Goal: Task Accomplishment & Management: Manage account settings

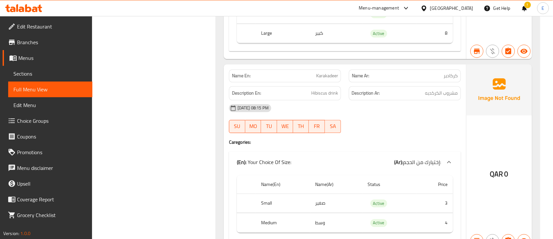
scroll to position [47639, 0]
click at [54, 27] on span "Edit Restaurant" at bounding box center [52, 27] width 70 height 8
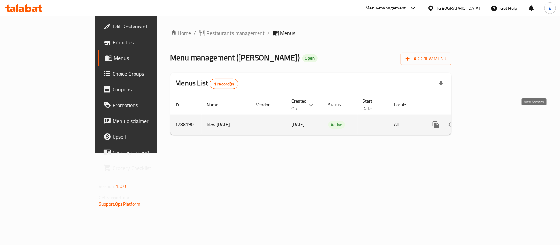
click at [491, 123] on link "enhanced table" at bounding box center [483, 125] width 16 height 16
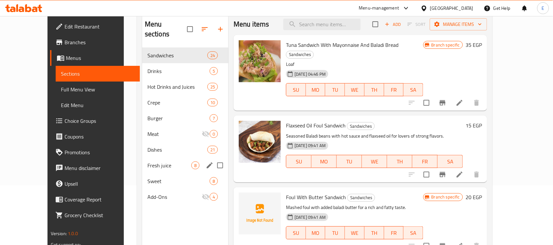
scroll to position [58, 0]
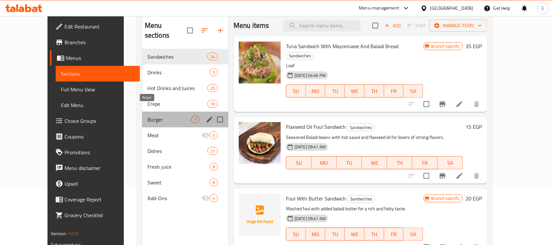
click at [158, 116] on span "Burger" at bounding box center [170, 120] width 44 height 8
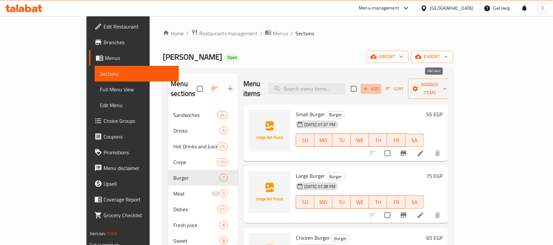
click at [380, 85] on span "Add" at bounding box center [372, 89] width 18 height 8
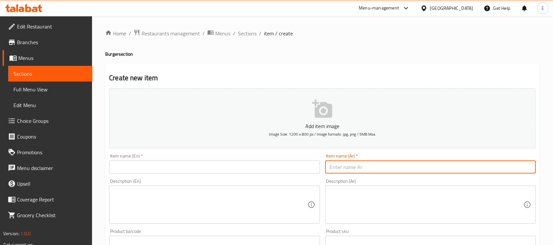
click at [364, 171] on input "text" at bounding box center [431, 167] width 211 height 13
type input "ي"
type input "باكت بطاطس صغير"
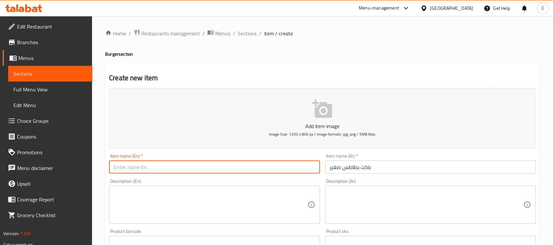
click at [274, 168] on input "text" at bounding box center [214, 167] width 211 height 13
type input "Small Fries Packet"
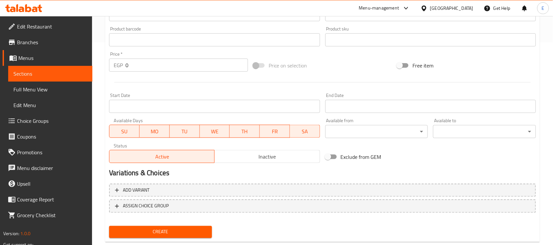
scroll to position [204, 0]
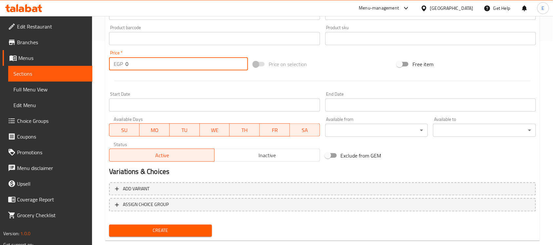
drag, startPoint x: 157, startPoint y: 62, endPoint x: 93, endPoint y: 58, distance: 64.0
click at [93, 58] on div "Home / Restaurants management / Menus / Sections / item / create Burger section…" at bounding box center [322, 35] width 461 height 447
type input "30"
click at [109, 225] on button "Create" at bounding box center [160, 231] width 103 height 12
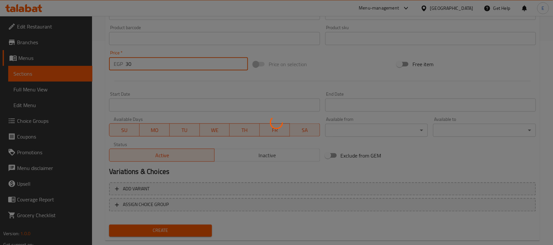
type input "0"
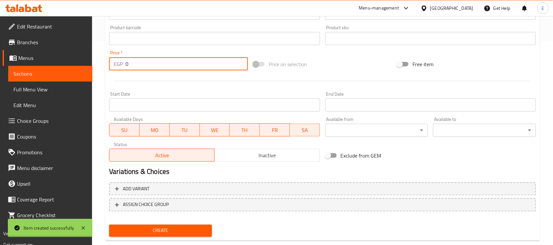
scroll to position [0, 0]
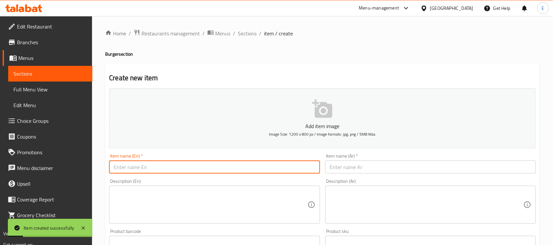
click at [185, 170] on input "text" at bounding box center [214, 167] width 211 height 13
type input "Strips Bun"
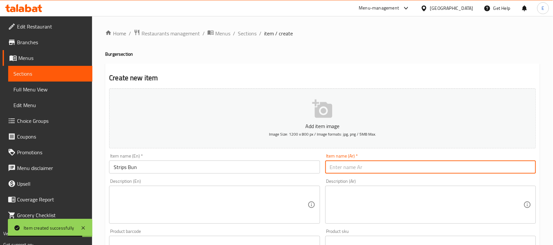
click at [350, 171] on input "text" at bounding box center [431, 167] width 211 height 13
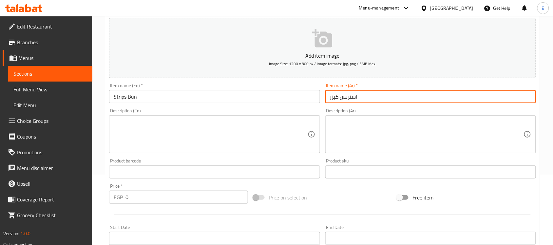
scroll to position [217, 0]
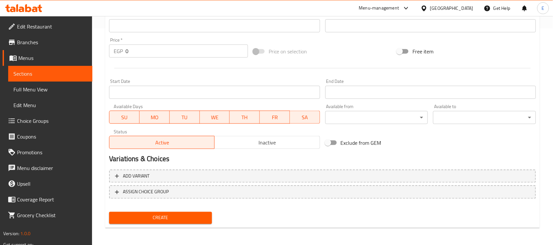
type input "استربس كيزر"
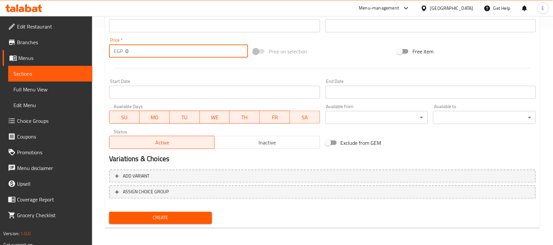
drag, startPoint x: 136, startPoint y: 52, endPoint x: 99, endPoint y: 46, distance: 38.2
click at [99, 46] on div "Home / Restaurants management / Menus / Sections / item / create Burger section…" at bounding box center [322, 22] width 461 height 447
type input "65"
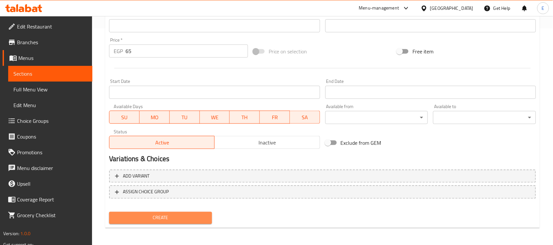
click at [161, 214] on span "Create" at bounding box center [160, 218] width 92 height 8
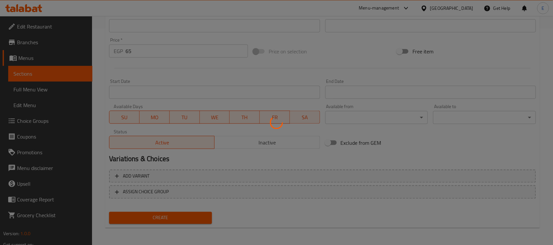
type input "0"
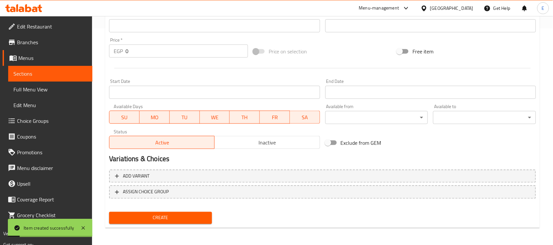
scroll to position [0, 0]
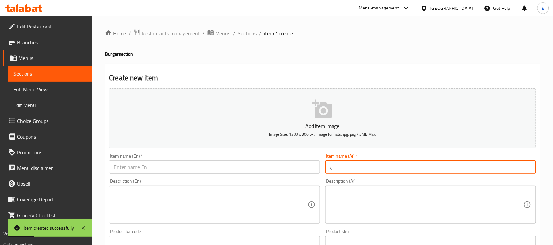
click at [337, 171] on input "ب" at bounding box center [431, 167] width 211 height 13
type input "بطاطس سوري"
click at [305, 169] on input "text" at bounding box center [214, 167] width 211 height 13
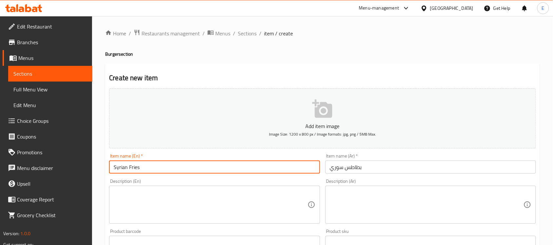
scroll to position [217, 0]
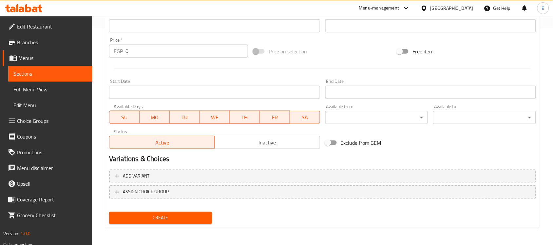
type input "Syrian Fries"
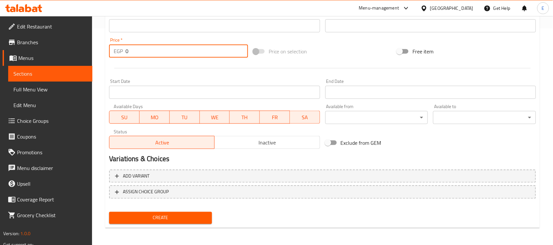
drag, startPoint x: 139, startPoint y: 51, endPoint x: 110, endPoint y: 47, distance: 29.8
click at [110, 47] on div "EGP 0 Price *" at bounding box center [178, 51] width 139 height 13
type input "45"
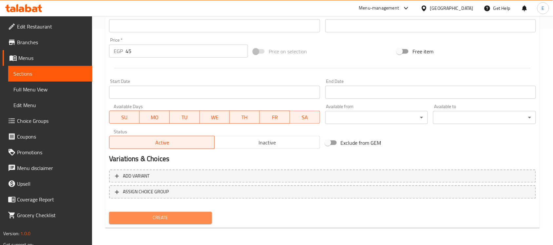
click at [144, 214] on span "Create" at bounding box center [160, 218] width 92 height 8
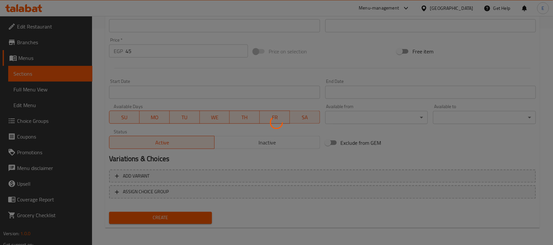
type input "0"
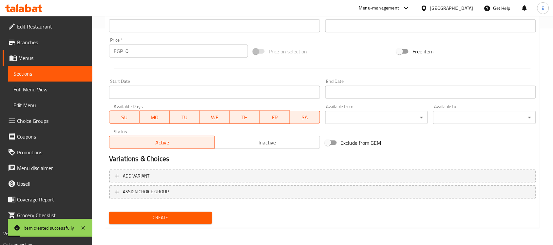
scroll to position [0, 0]
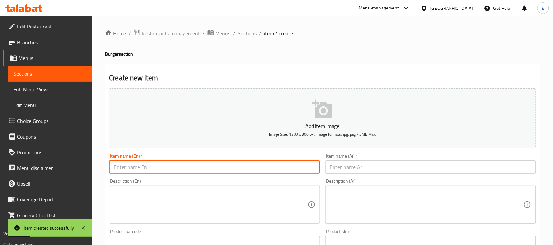
click at [187, 166] on input "text" at bounding box center [214, 167] width 211 height 13
type input "Kofta"
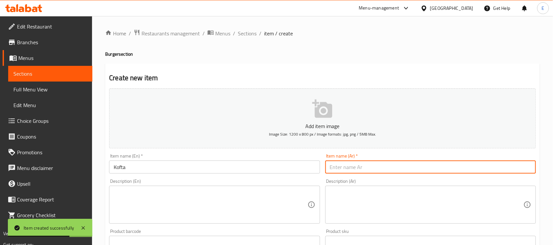
click at [380, 166] on input "text" at bounding box center [431, 167] width 211 height 13
type input "كفتة"
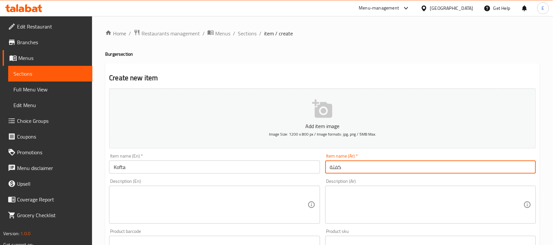
scroll to position [217, 0]
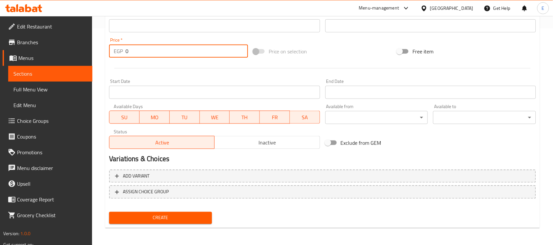
drag, startPoint x: 135, startPoint y: 53, endPoint x: 108, endPoint y: 47, distance: 28.2
click at [108, 47] on div "Price   * EGP 0 Price *" at bounding box center [179, 47] width 144 height 25
type input "55"
click at [109, 212] on button "Create" at bounding box center [160, 218] width 103 height 12
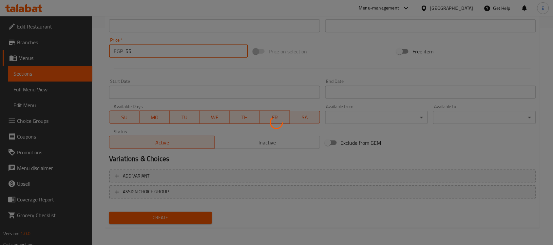
type input "0"
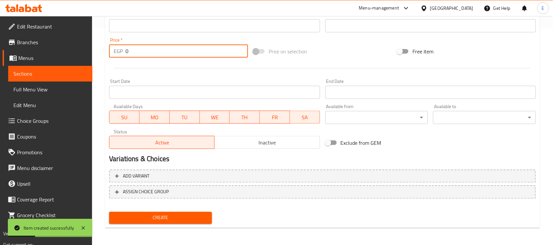
scroll to position [0, 0]
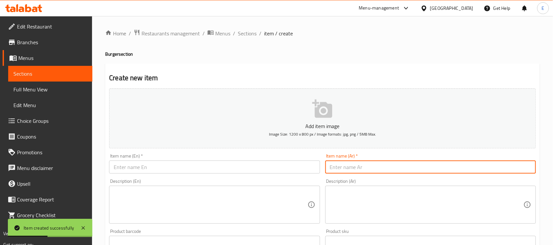
click at [339, 166] on input "text" at bounding box center [431, 167] width 211 height 13
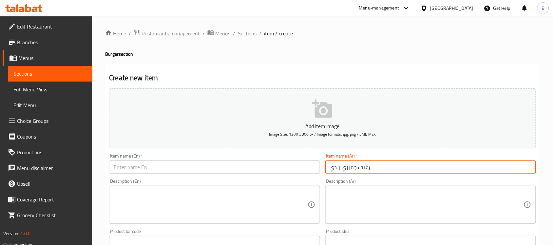
type input "رغيف جمبري بلدي"
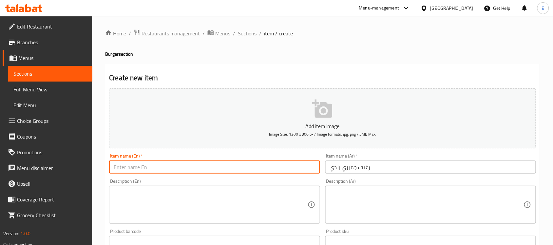
click at [229, 170] on input "text" at bounding box center [214, 167] width 211 height 13
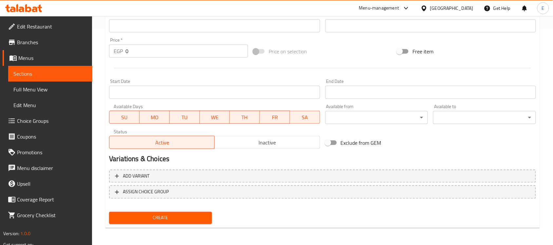
type input "Shrimp Baladi Bread"
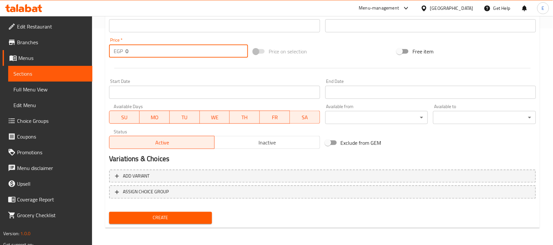
drag, startPoint x: 135, startPoint y: 53, endPoint x: 113, endPoint y: 52, distance: 22.3
click at [113, 52] on div "EGP 0 Price *" at bounding box center [178, 51] width 139 height 13
type input "35"
click at [192, 220] on span "Create" at bounding box center [160, 218] width 92 height 8
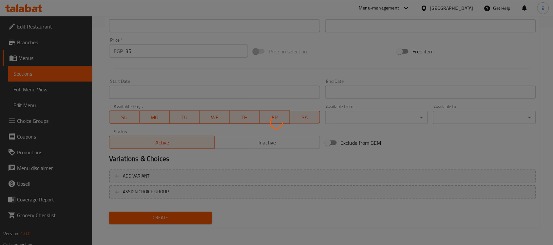
type input "0"
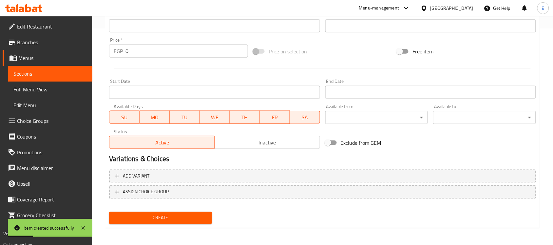
scroll to position [0, 0]
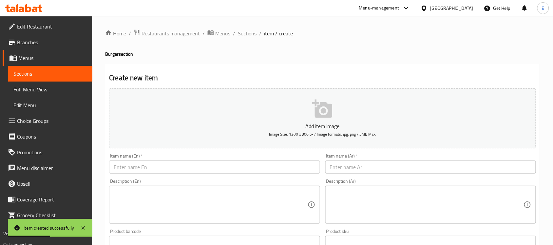
click at [292, 169] on input "text" at bounding box center [214, 167] width 211 height 13
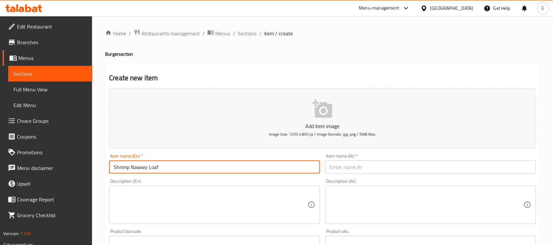
type input "Shrimp Nawwy Loaf"
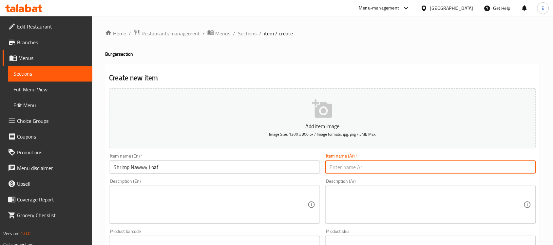
click at [341, 166] on input "text" at bounding box center [431, 167] width 211 height 13
type input "v"
type input "رغيف جمبري نووي"
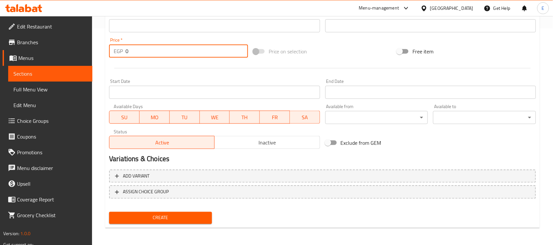
drag, startPoint x: 140, startPoint y: 52, endPoint x: 90, endPoint y: 48, distance: 50.1
click at [90, 48] on div "Edit Restaurant Branches Menus Sections Full Menu View Edit Menu Choice Groups …" at bounding box center [276, 22] width 553 height 447
type input "75"
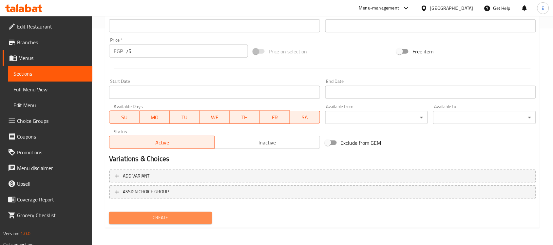
click at [189, 216] on span "Create" at bounding box center [160, 218] width 92 height 8
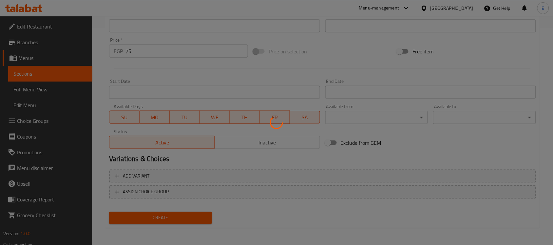
scroll to position [0, 0]
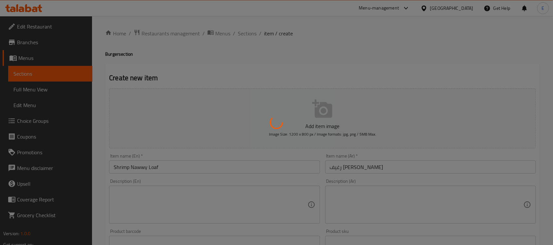
type input "0"
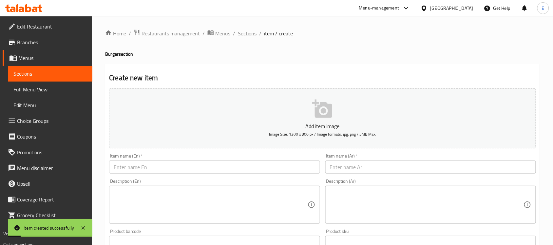
click at [244, 33] on span "Sections" at bounding box center [247, 34] width 19 height 8
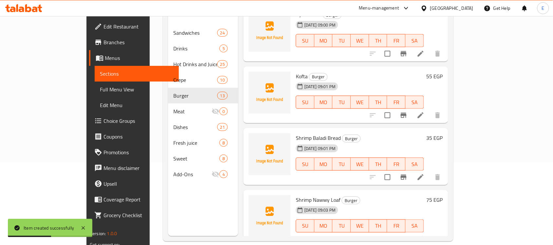
scroll to position [83, 0]
click at [425, 173] on icon at bounding box center [421, 177] width 8 height 8
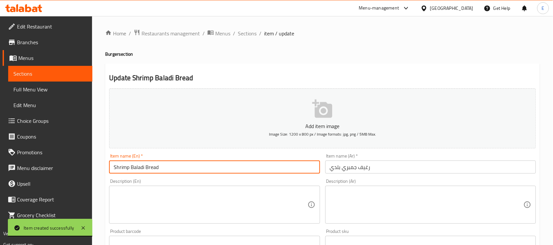
drag, startPoint x: 169, startPoint y: 163, endPoint x: 145, endPoint y: 165, distance: 24.9
click at [145, 165] on input "Shrimp Baladi Bread" at bounding box center [214, 167] width 211 height 13
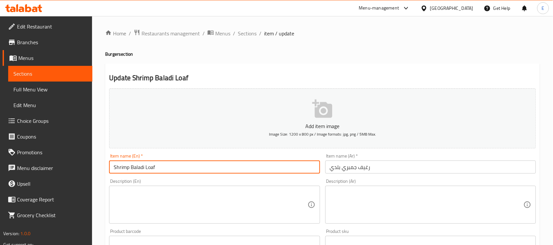
scroll to position [217, 0]
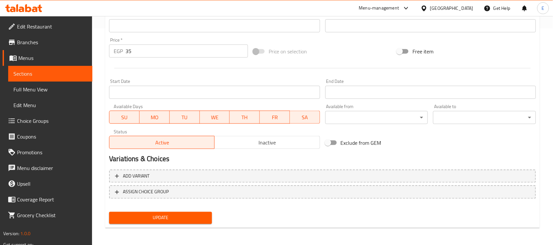
type input "Shrimp Baladi Loaf"
click at [166, 214] on span "Update" at bounding box center [160, 218] width 92 height 8
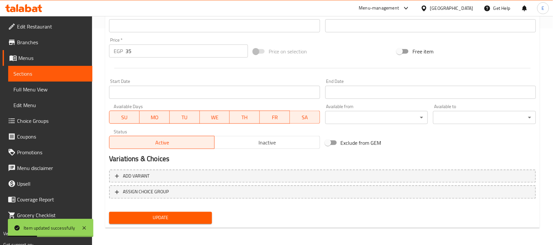
scroll to position [0, 0]
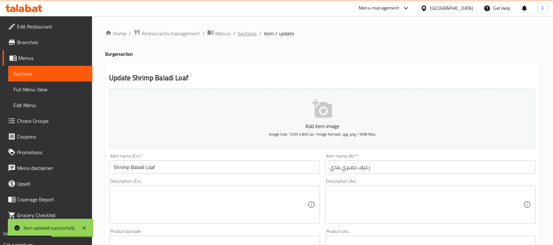
click at [246, 35] on span "Sections" at bounding box center [247, 34] width 19 height 8
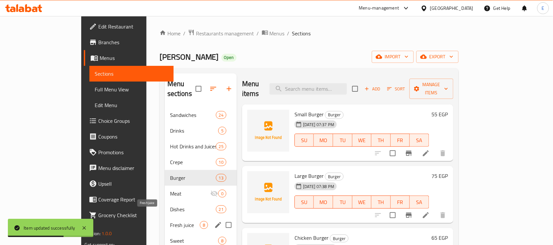
scroll to position [92, 0]
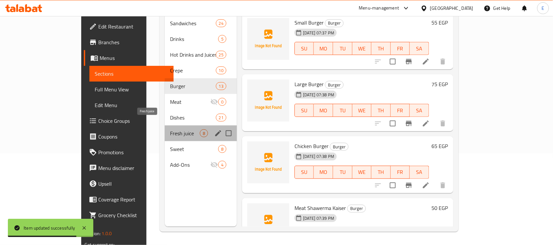
click at [170, 129] on span "Fresh juice" at bounding box center [185, 133] width 30 height 8
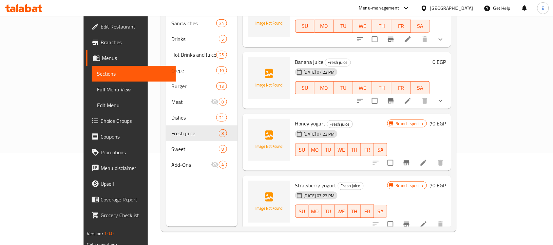
scroll to position [265, 0]
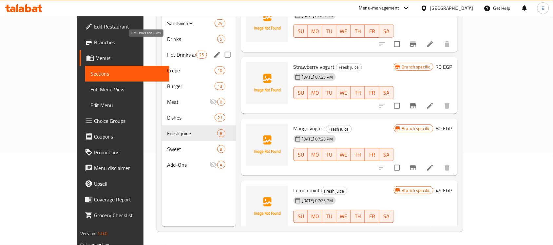
click at [167, 51] on span "Hot Drinks and Juices" at bounding box center [181, 55] width 29 height 8
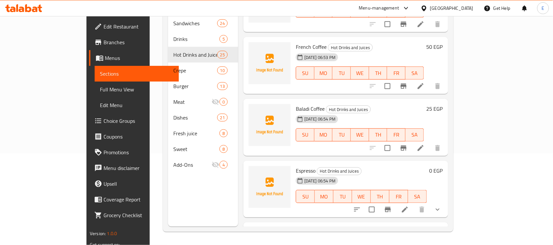
scroll to position [1272, 0]
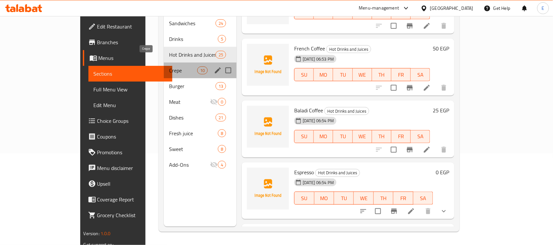
click at [169, 67] on span "Crepe" at bounding box center [183, 71] width 28 height 8
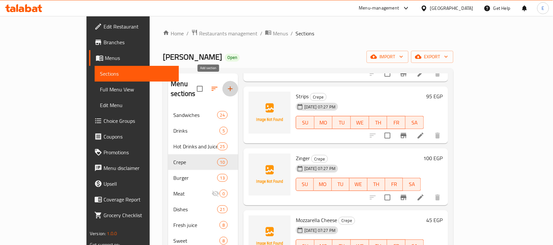
click at [227, 85] on icon "button" at bounding box center [231, 89] width 8 height 8
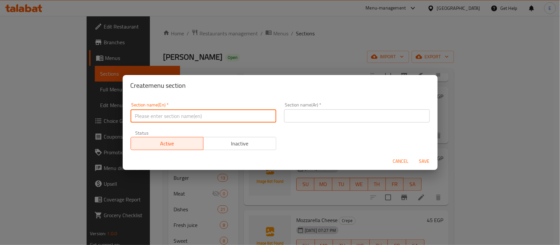
click at [224, 115] on input "text" at bounding box center [203, 115] width 146 height 13
type input "Packeages"
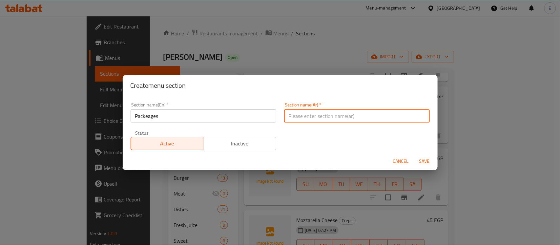
click at [333, 116] on input "text" at bounding box center [357, 115] width 146 height 13
type input "باكدج"
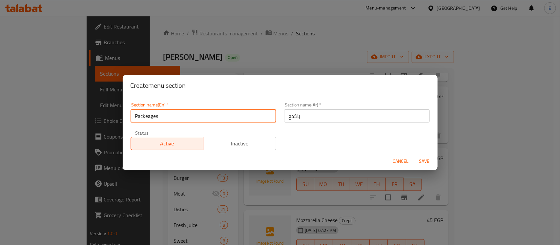
click at [234, 118] on input "Packeages" at bounding box center [203, 115] width 146 height 13
paste input "text"
type input "Packages"
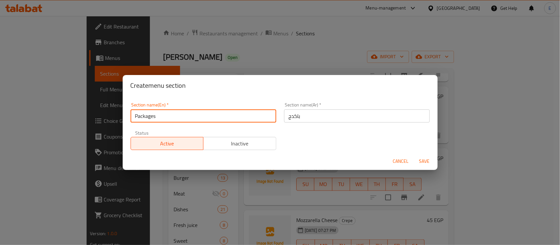
click at [422, 159] on span "Save" at bounding box center [424, 161] width 16 height 8
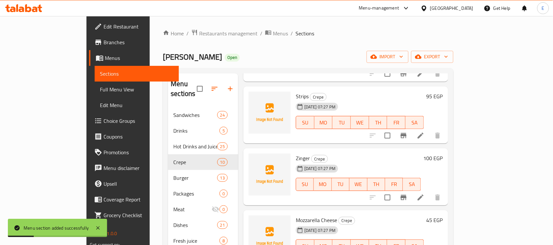
scroll to position [92, 0]
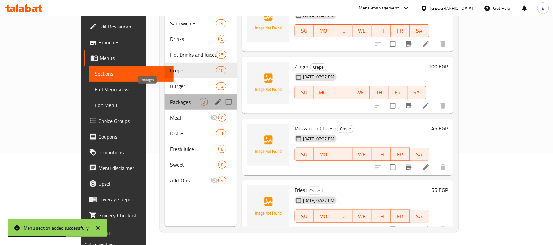
click at [170, 98] on span "Packages" at bounding box center [185, 102] width 30 height 8
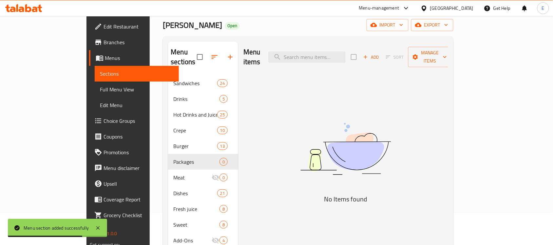
scroll to position [23, 0]
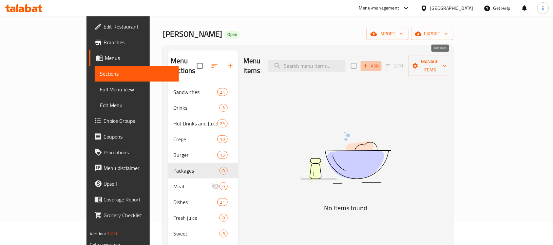
click at [380, 62] on span "Add" at bounding box center [372, 66] width 18 height 8
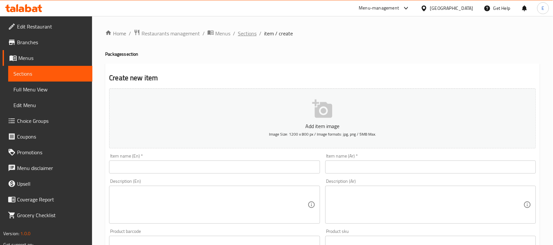
click at [243, 33] on span "Sections" at bounding box center [247, 34] width 19 height 8
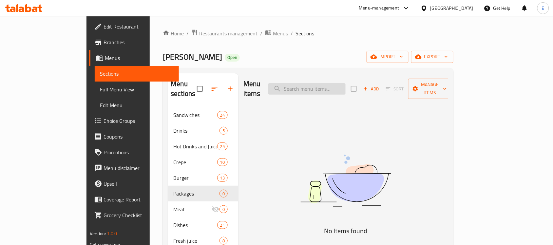
click at [322, 83] on input "search" at bounding box center [306, 88] width 77 height 11
type input "ب"
paste input "Packages"
type input "P"
click at [380, 86] on span "Add" at bounding box center [372, 89] width 18 height 8
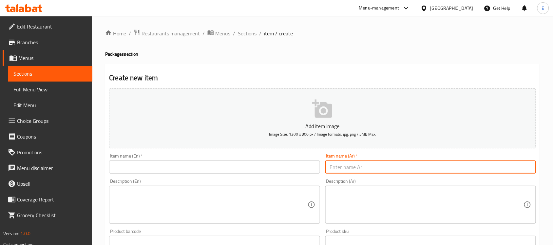
click at [359, 172] on input "text" at bounding box center [431, 167] width 211 height 13
drag, startPoint x: 339, startPoint y: 166, endPoint x: 294, endPoint y: 166, distance: 44.3
click at [294, 166] on div "Add item image Image Size: 1200 x 800 px / Image formats: jpg, png / 5MB Max. I…" at bounding box center [323, 227] width 432 height 283
type input "باكدج الحاجة"
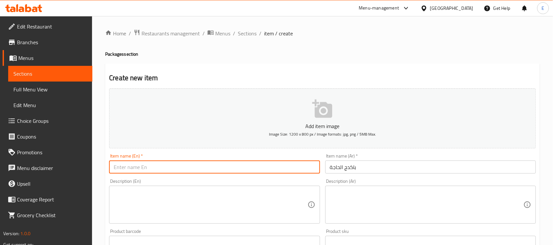
click at [283, 169] on input "text" at bounding box center [214, 167] width 211 height 13
type input "Haga Package"
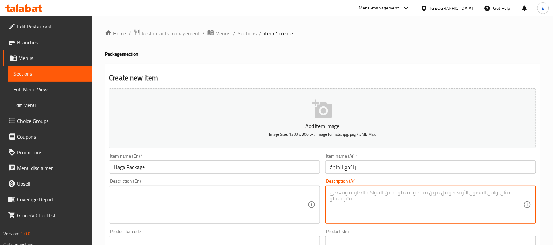
click at [361, 194] on textarea at bounding box center [427, 204] width 194 height 31
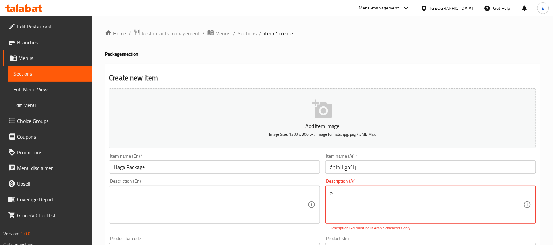
type textarea ";"
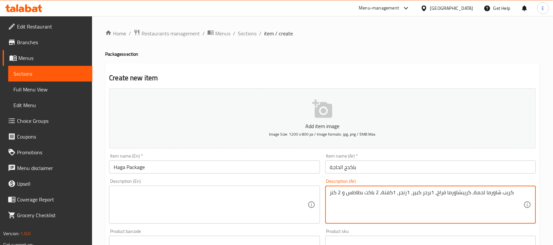
type textarea "كريب شاورما لحمة، كريبشاورما فراخ، 1برجر كبير، 1زنجر، 1كفتة، 2 باكت بطاطس و 2 ك…"
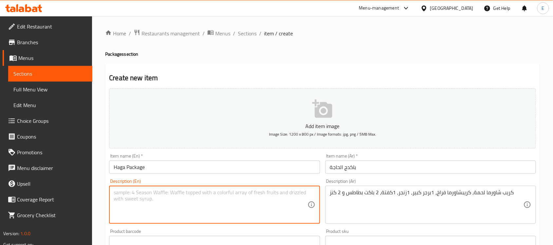
paste textarea "Meat shawarma crepe, chicken shawarma crepe, 1 large burger, 1 zinger, 1 kofta,…"
type textarea "Meat shawarma crepe, chicken shawarma crepe, 1 large burger, 1 zinger, 1 kofta,…"
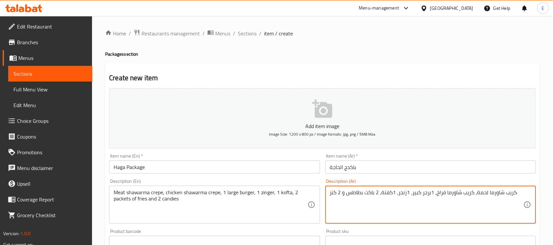
type textarea "كريب شاورما لحمة، كريب شاورما فراخ، 1برجر كبير، 1زنجر، 1كفتة، 2 باكت بطاطس و 2 …"
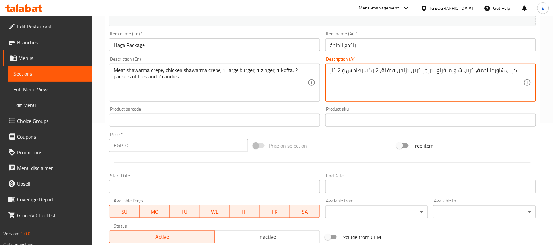
scroll to position [123, 0]
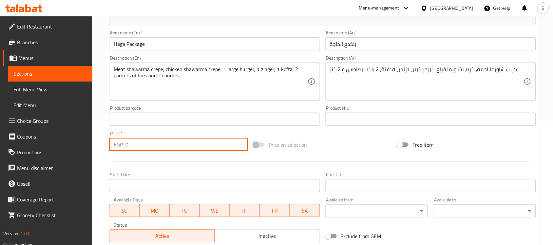
drag, startPoint x: 131, startPoint y: 147, endPoint x: 51, endPoint y: 134, distance: 81.0
click at [51, 134] on div "Edit Restaurant Branches Menus Sections Full Menu View Edit Menu Choice Groups …" at bounding box center [276, 116] width 553 height 447
type input "385"
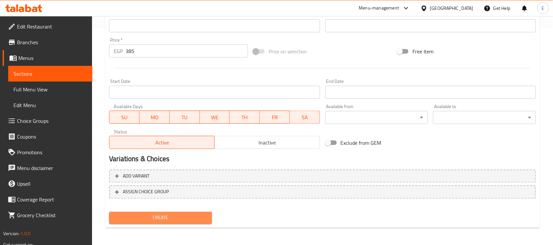
click at [183, 215] on span "Create" at bounding box center [160, 218] width 92 height 8
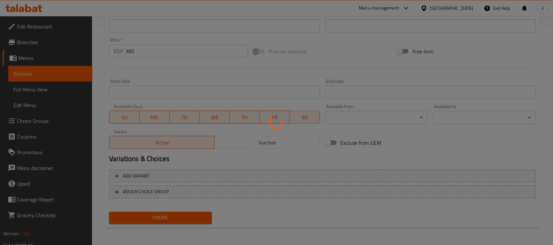
scroll to position [0, 0]
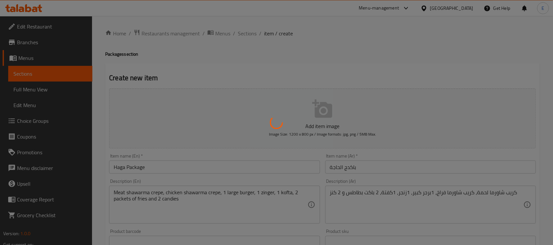
type input "0"
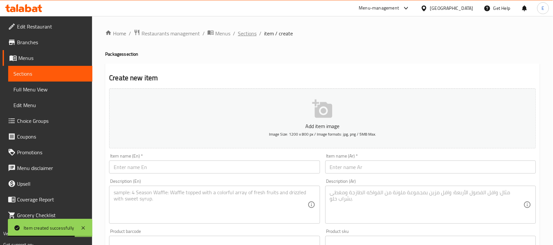
click at [241, 31] on span "Sections" at bounding box center [247, 34] width 19 height 8
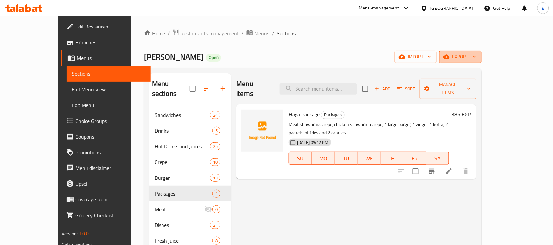
click at [478, 55] on icon "button" at bounding box center [474, 56] width 7 height 7
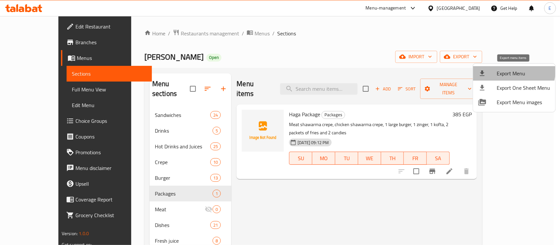
click at [507, 70] on span "Export Menu" at bounding box center [522, 73] width 53 height 8
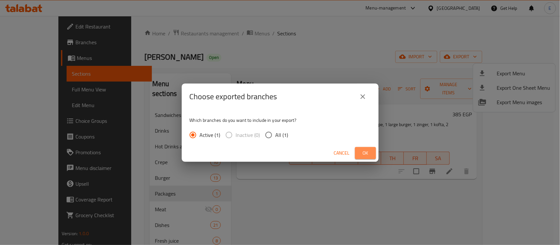
click at [369, 154] on span "Ok" at bounding box center [365, 153] width 10 height 8
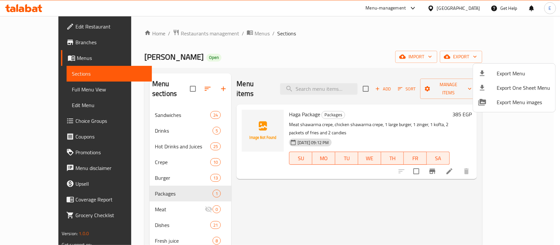
click at [54, 89] on div at bounding box center [280, 122] width 560 height 245
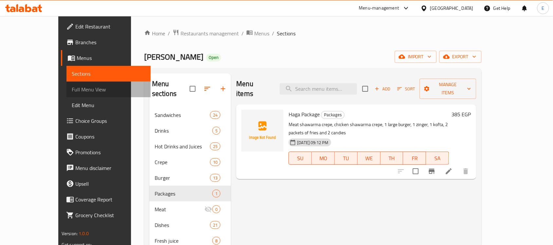
click at [72, 92] on span "Full Menu View" at bounding box center [109, 90] width 74 height 8
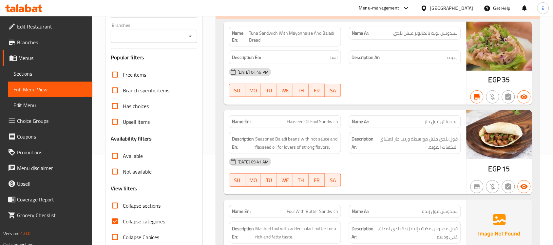
scroll to position [92, 0]
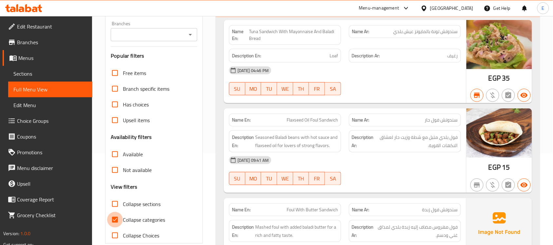
click at [115, 222] on input "Collapse categories" at bounding box center [115, 220] width 16 height 16
checkbox input "false"
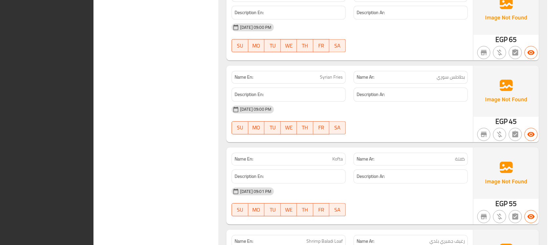
scroll to position [0, 0]
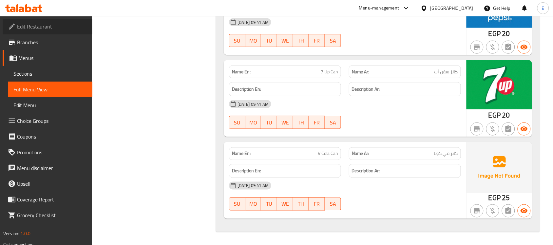
click at [43, 26] on span "Edit Restaurant" at bounding box center [52, 27] width 70 height 8
